Goal: Navigation & Orientation: Understand site structure

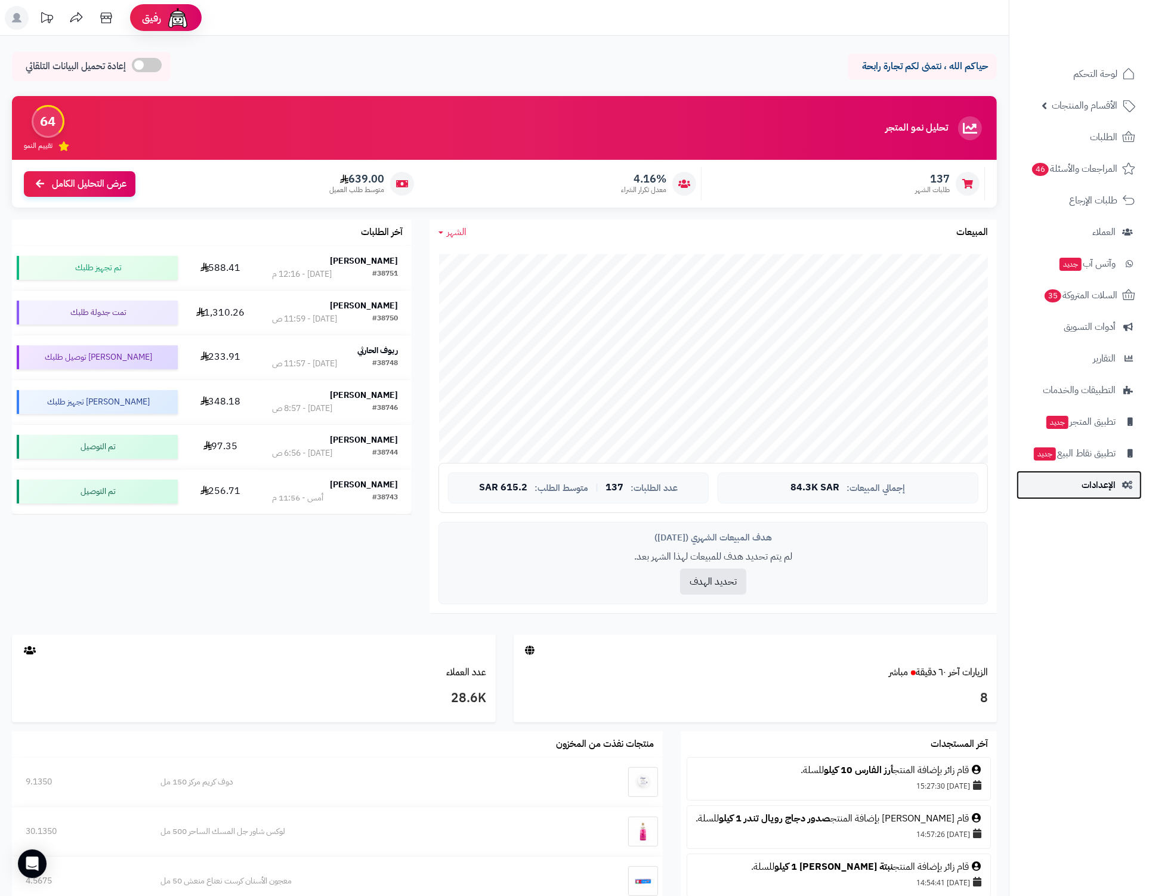
click at [1083, 477] on span "الإعدادات" at bounding box center [1098, 485] width 34 height 17
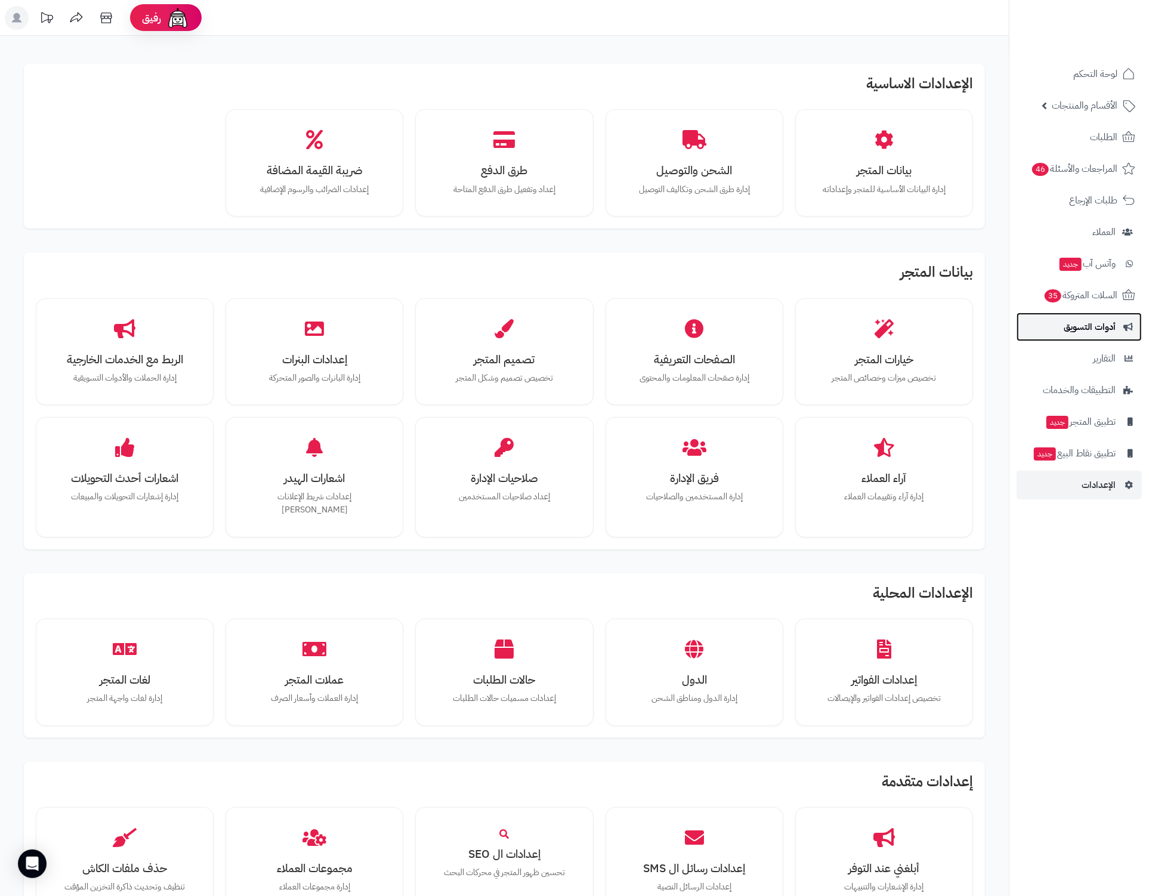
click at [1028, 331] on link "أدوات التسويق" at bounding box center [1078, 327] width 125 height 29
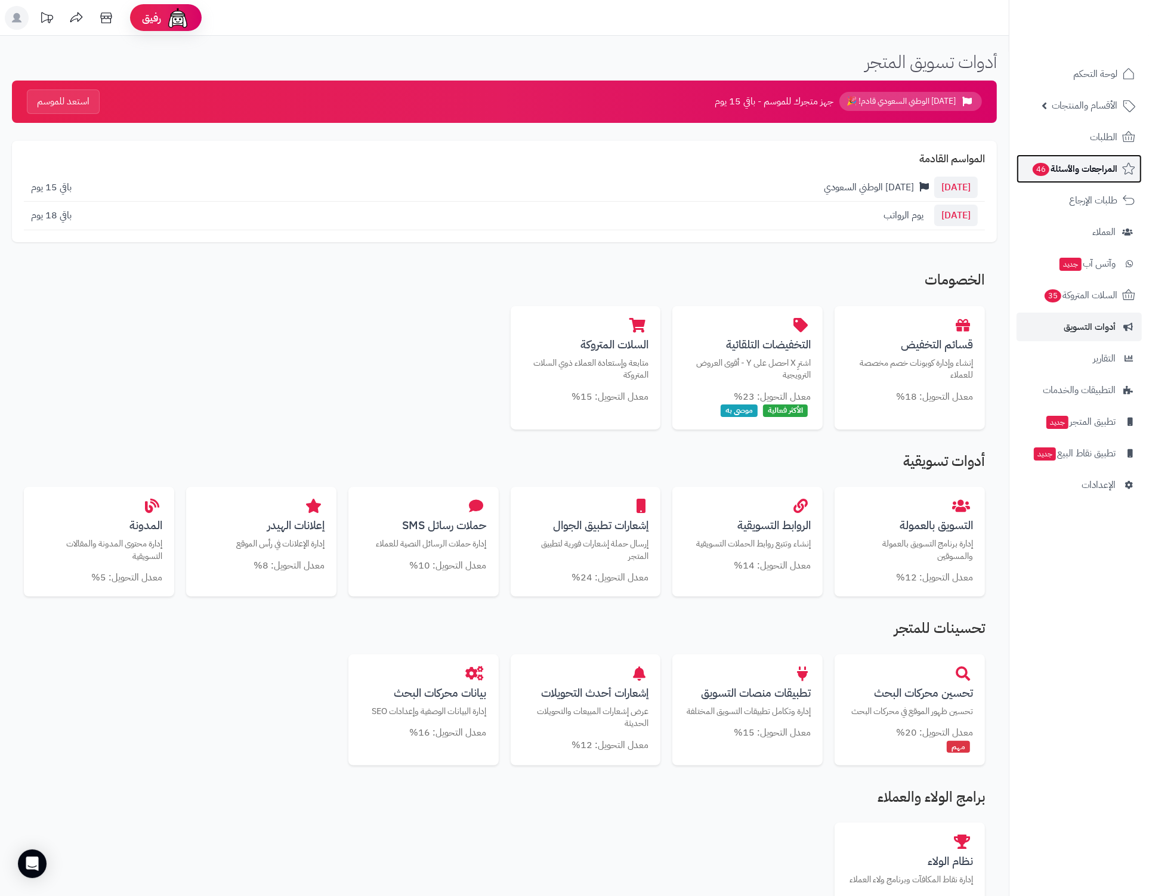
click at [1080, 178] on link "المراجعات والأسئلة 46" at bounding box center [1078, 168] width 125 height 29
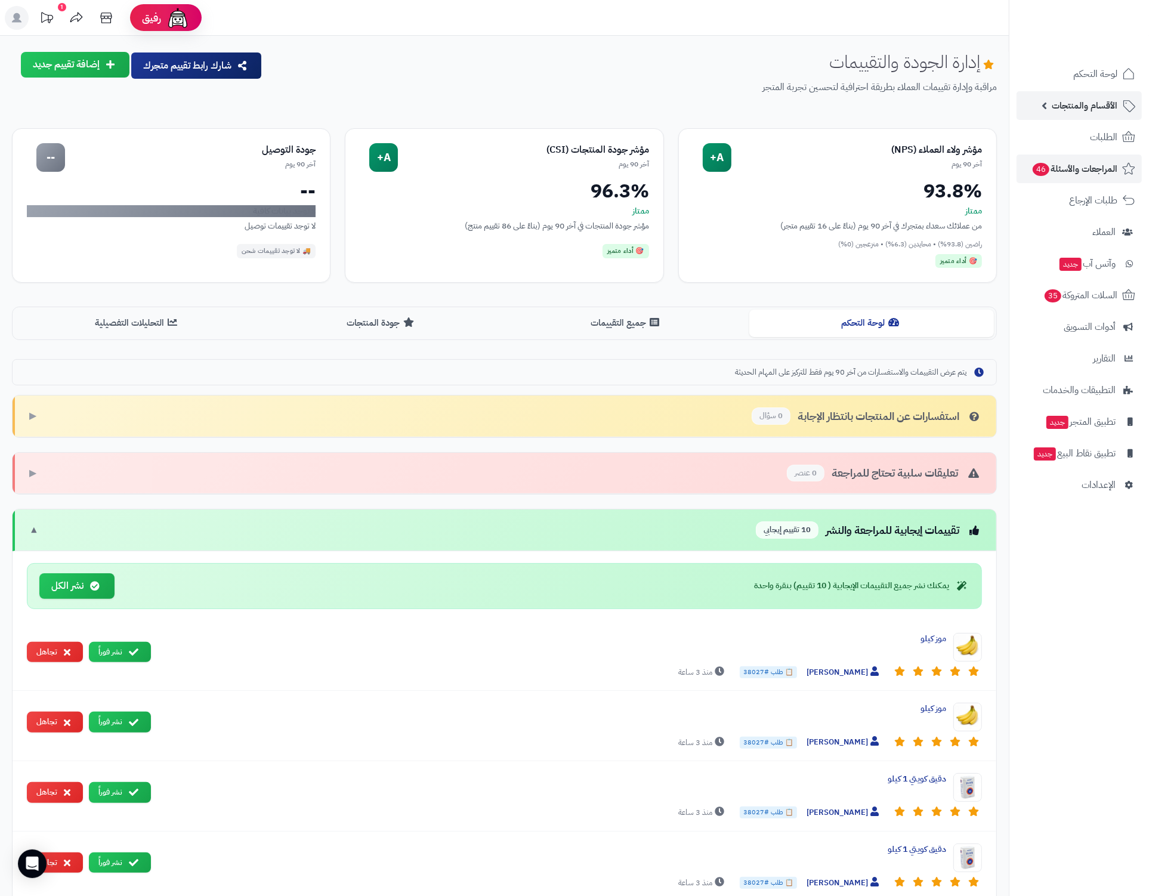
click at [1064, 99] on span "الأقسام والمنتجات" at bounding box center [1085, 105] width 66 height 17
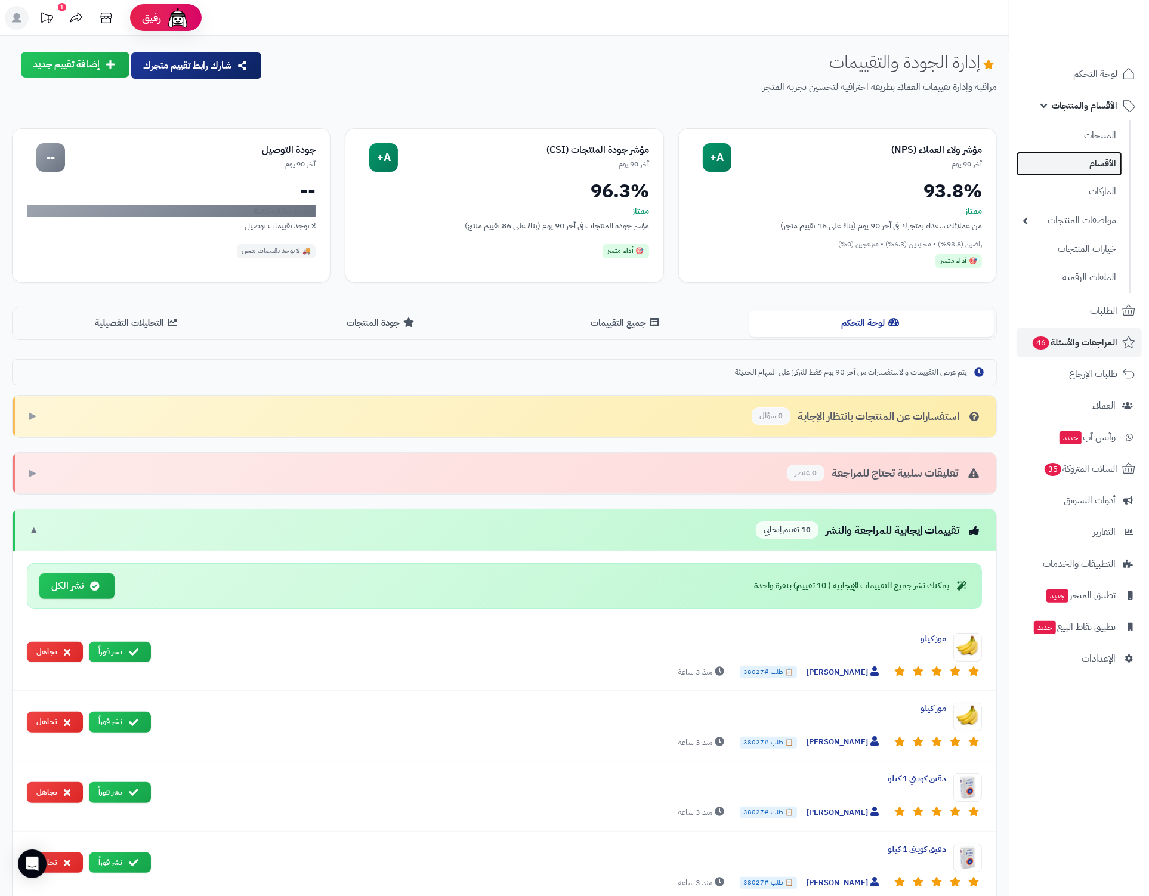
click at [1080, 165] on link "الأقسام" at bounding box center [1069, 164] width 106 height 24
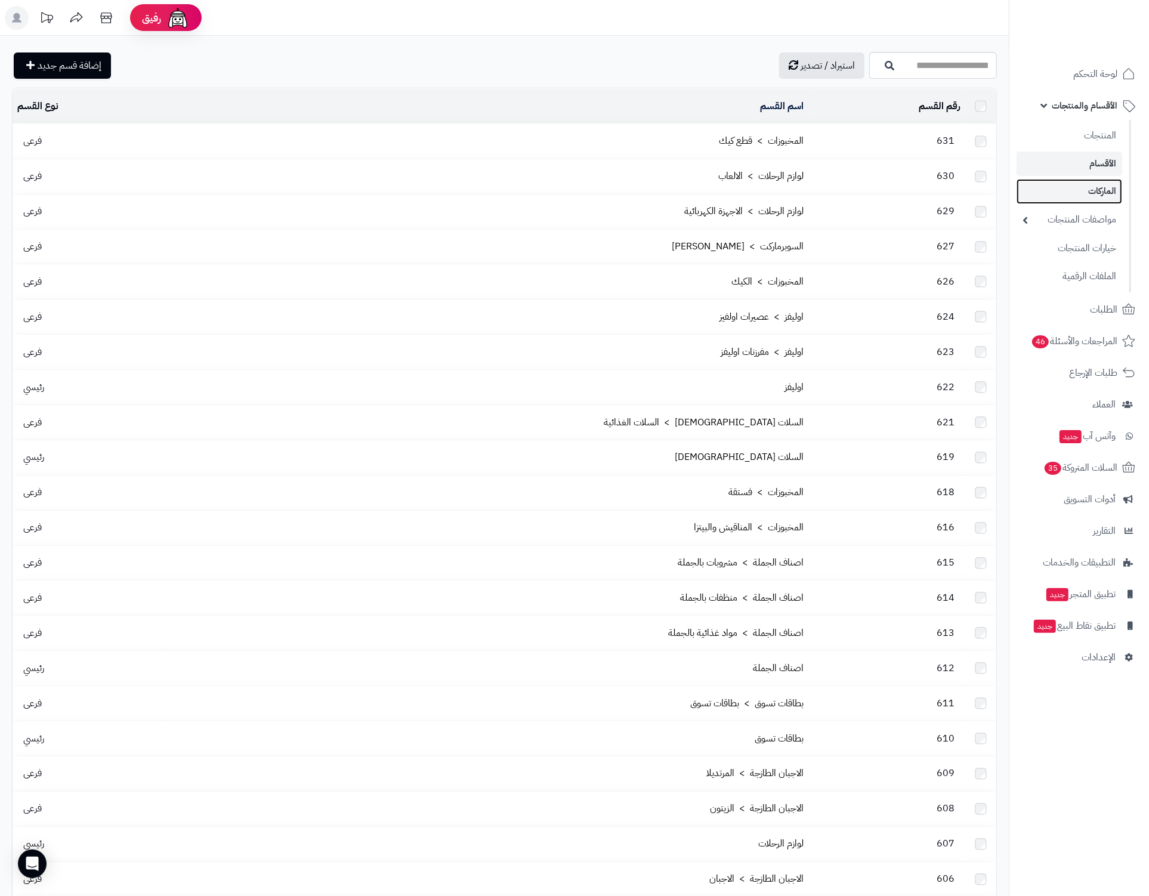
click at [1080, 190] on link "الماركات" at bounding box center [1069, 191] width 106 height 24
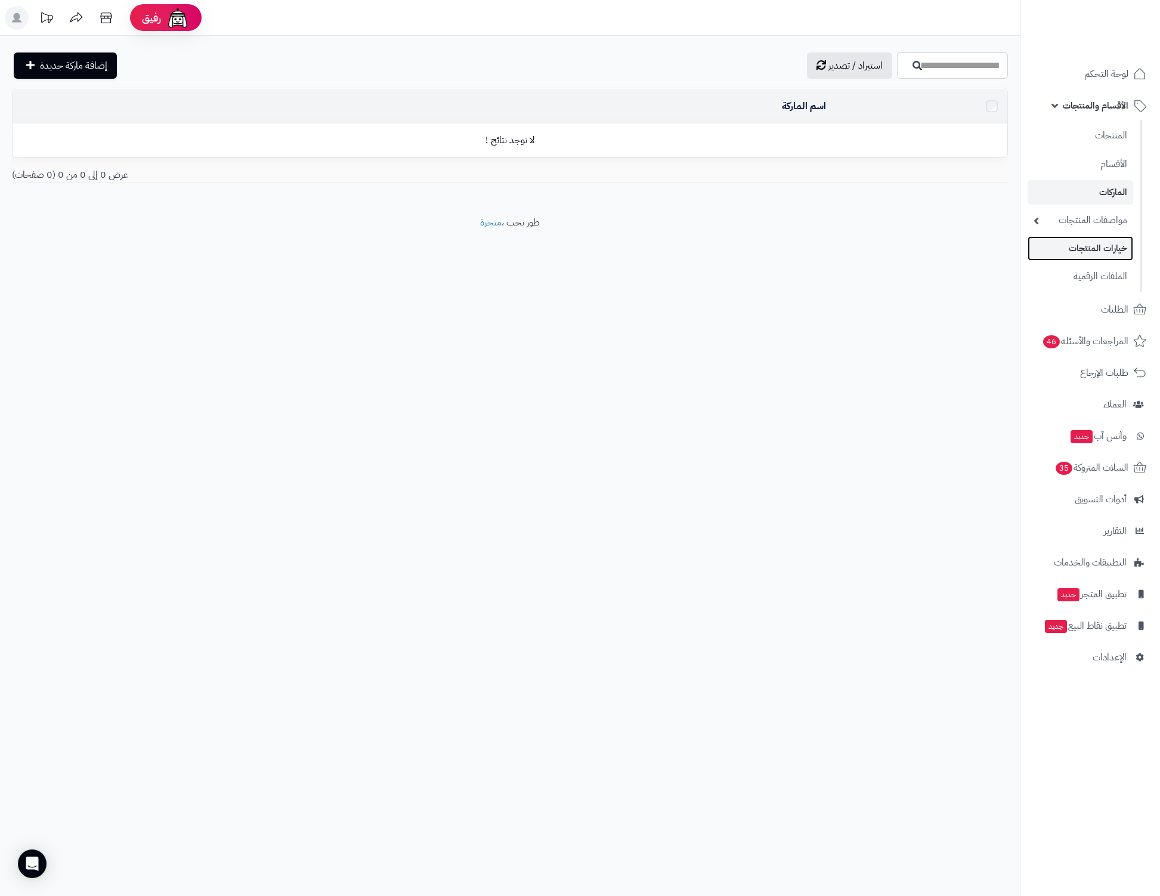
click at [1081, 246] on link "خيارات المنتجات" at bounding box center [1081, 248] width 106 height 24
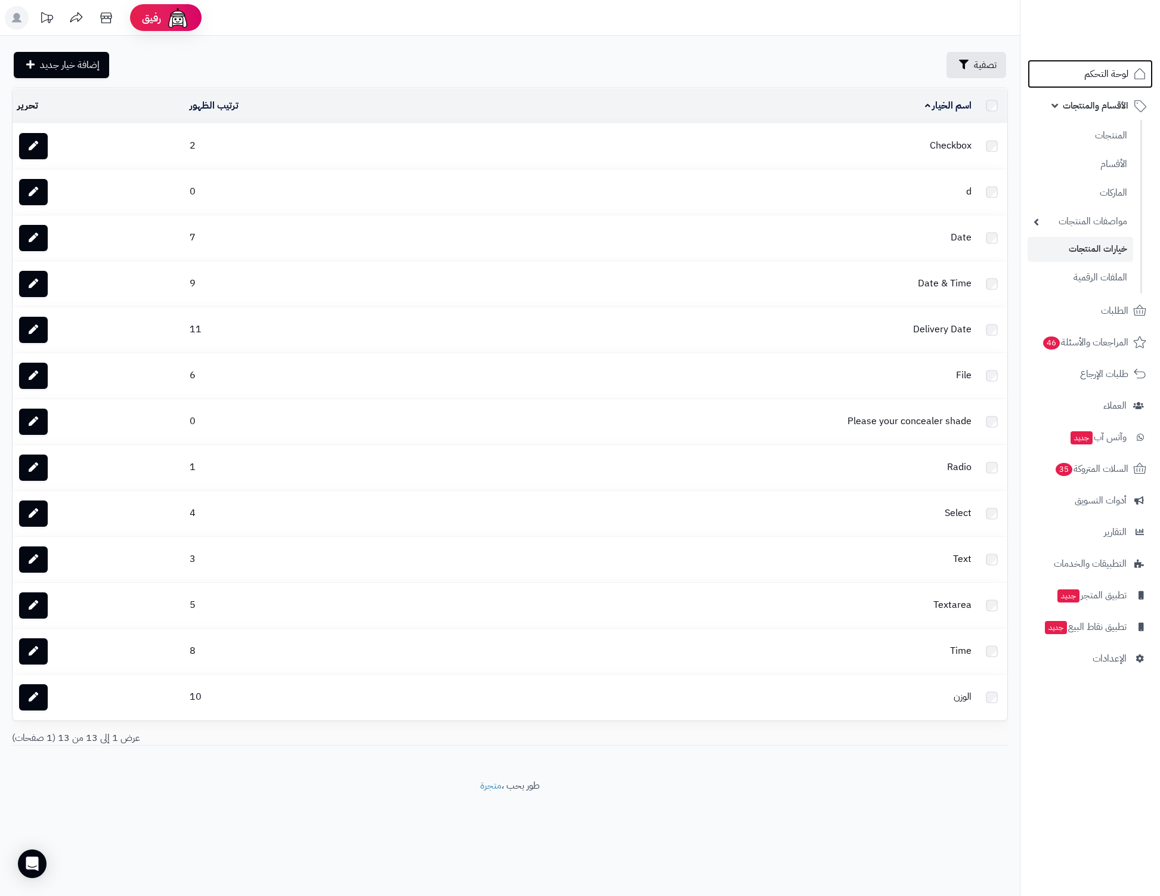
click at [1102, 78] on span "لوحة التحكم" at bounding box center [1106, 74] width 44 height 17
